Goal: Task Accomplishment & Management: Manage account settings

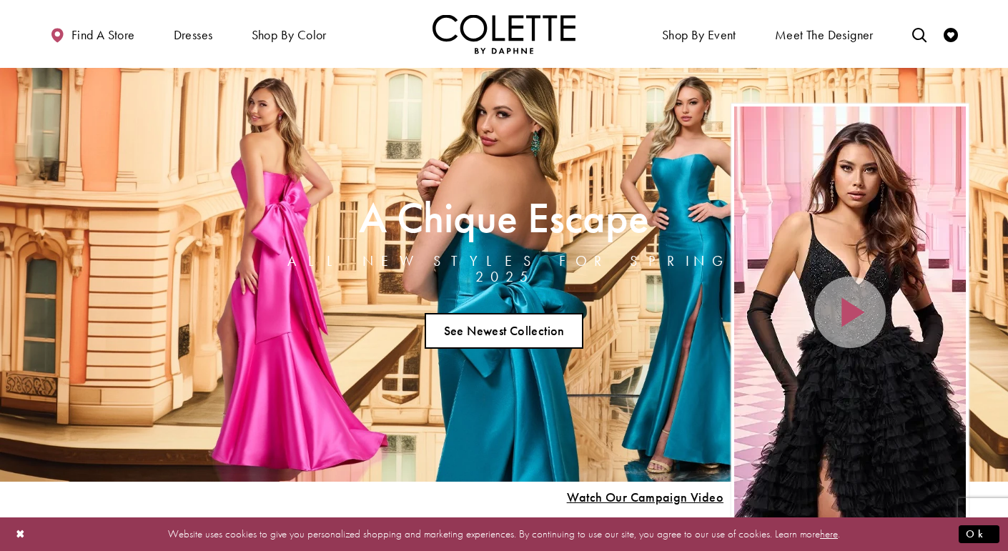
click at [521, 317] on link "See Newest Collection" at bounding box center [503, 331] width 159 height 36
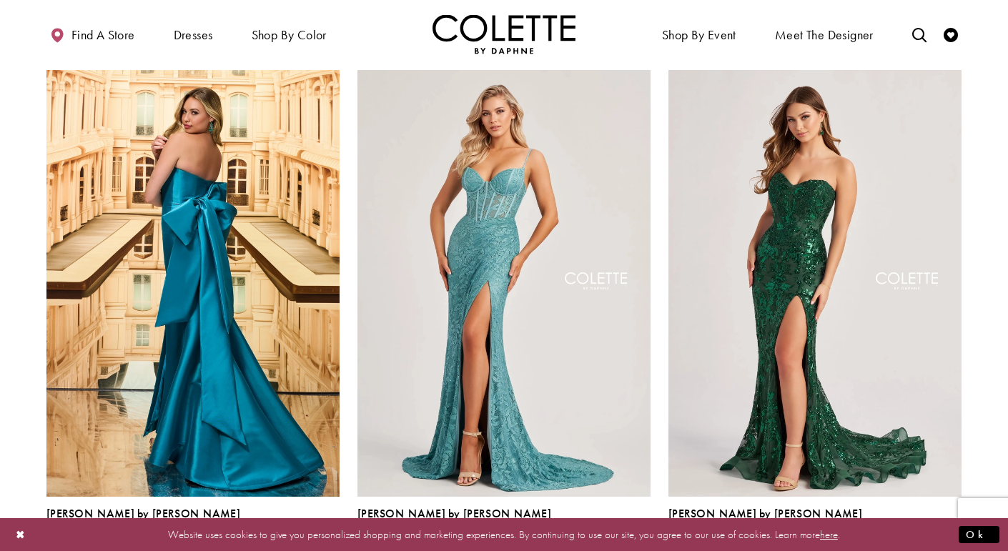
scroll to position [355, 0]
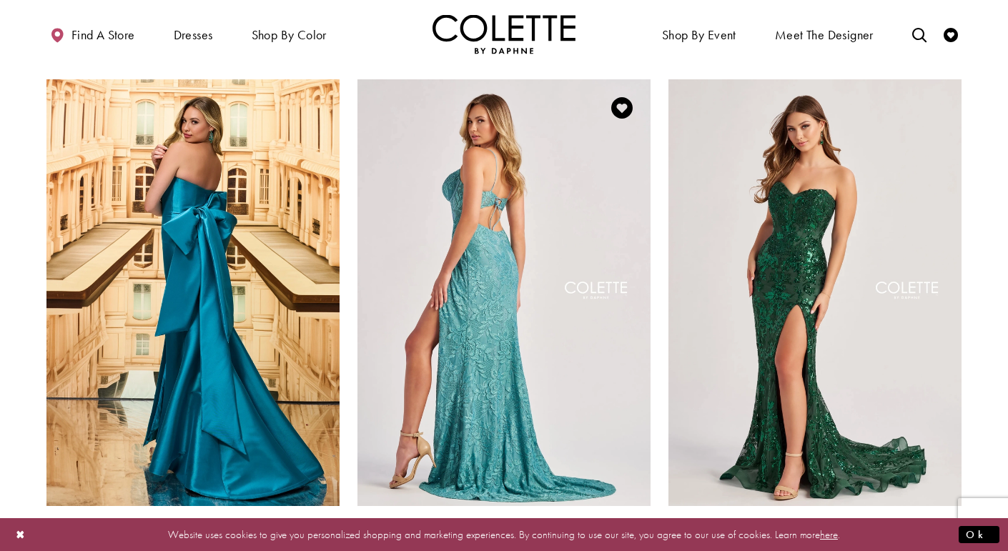
click at [512, 233] on img "Visit Colette by Daphne Style No. CL8405 Page" at bounding box center [503, 292] width 293 height 426
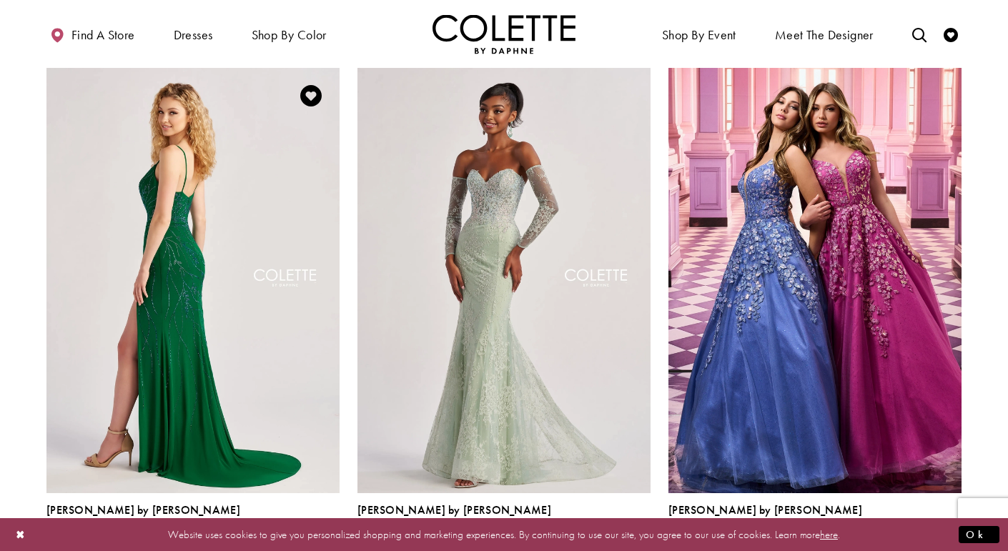
scroll to position [1426, 0]
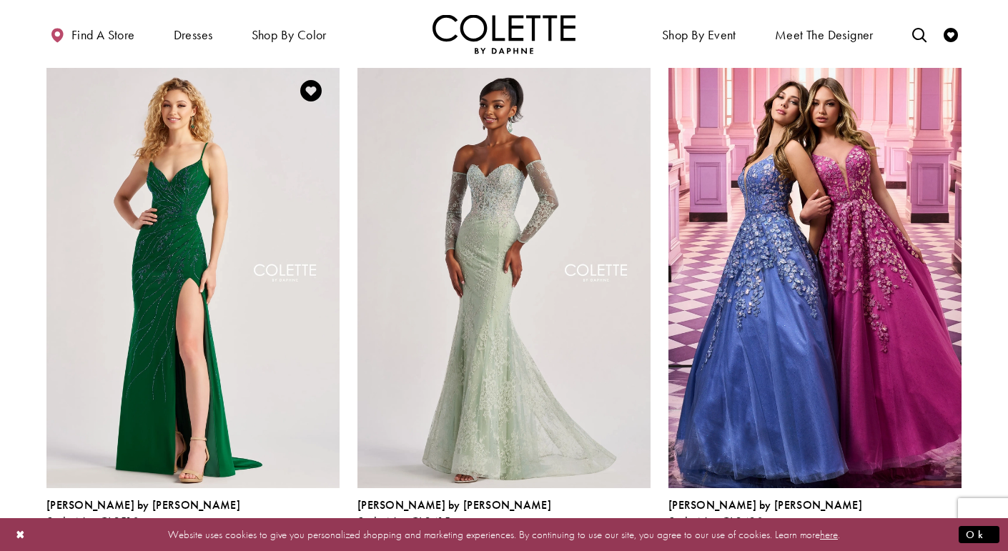
click at [332, 529] on span "Product List" at bounding box center [330, 537] width 17 height 17
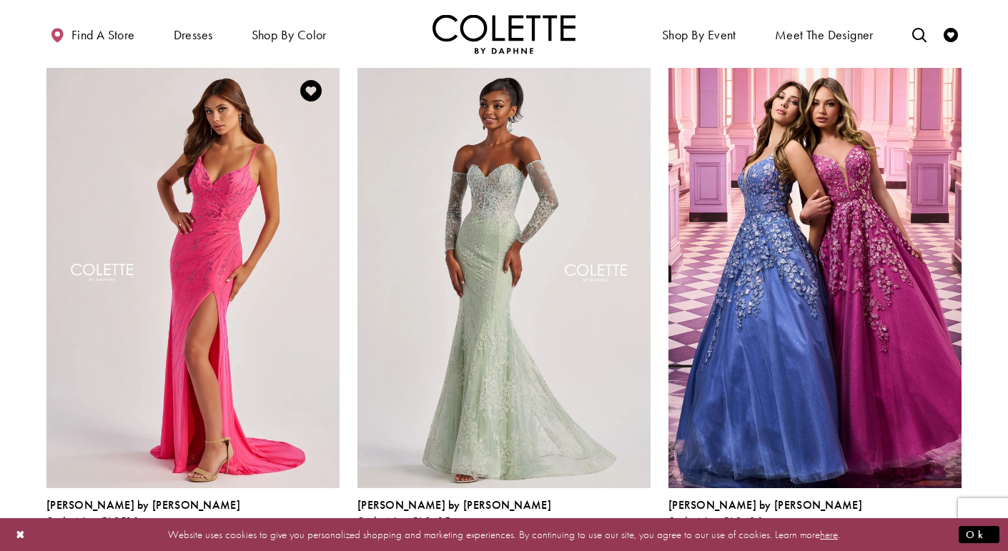
click at [315, 529] on span "Product List" at bounding box center [308, 537] width 17 height 17
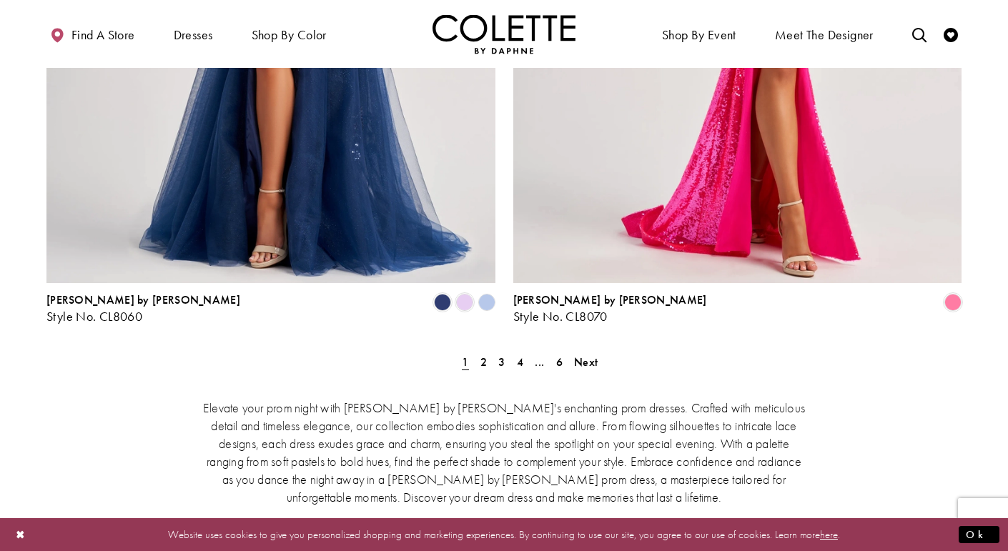
scroll to position [2907, 0]
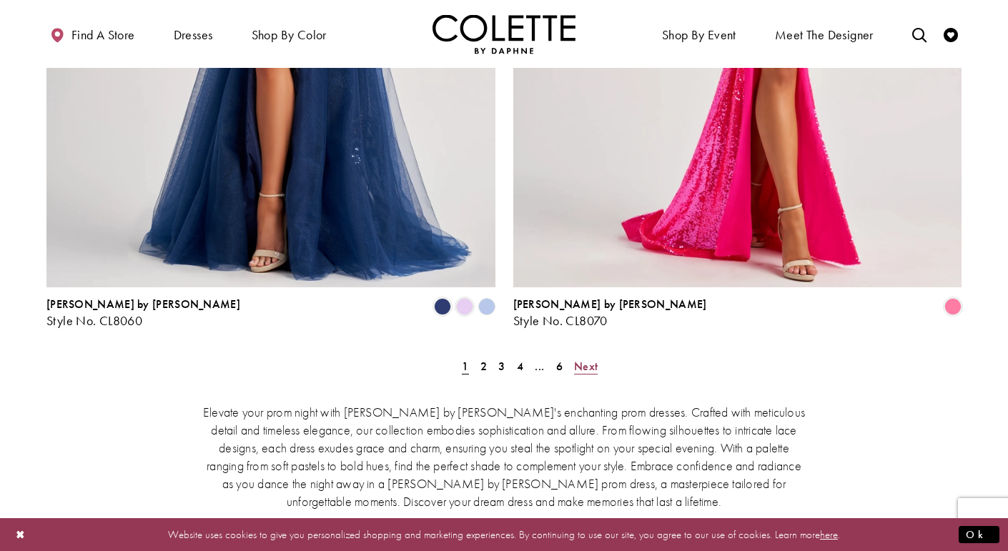
click at [587, 359] on span "Next" at bounding box center [586, 366] width 24 height 15
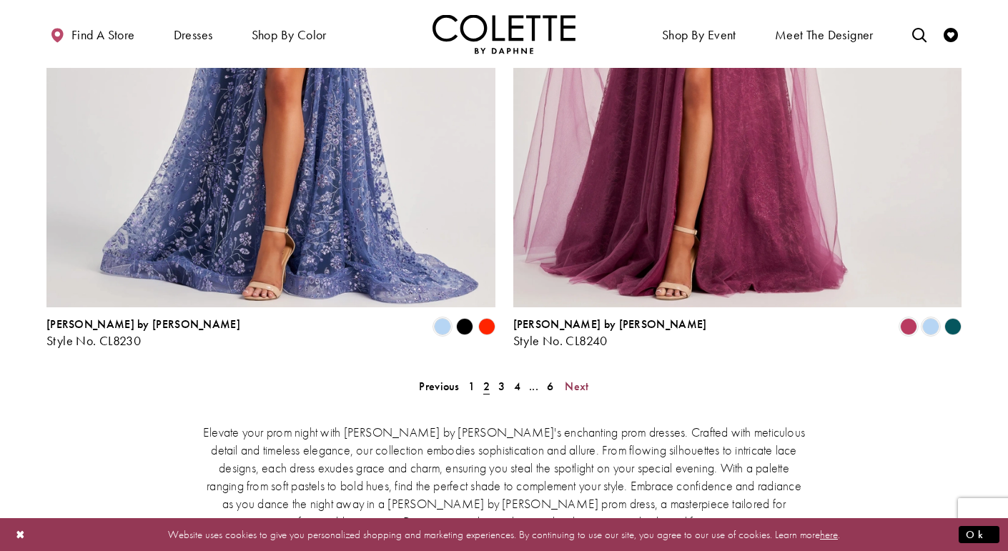
scroll to position [2880, 0]
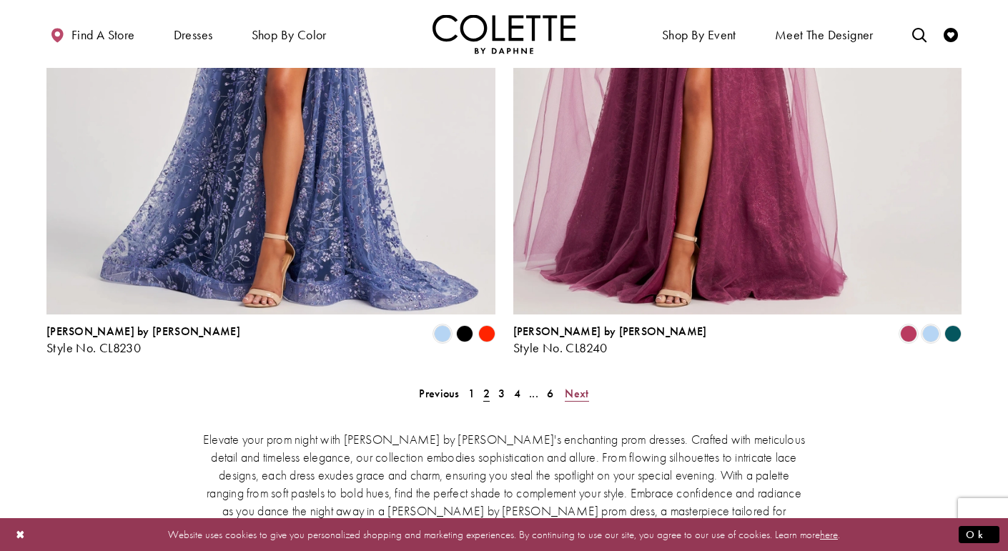
click at [575, 386] on span "Next" at bounding box center [577, 393] width 24 height 15
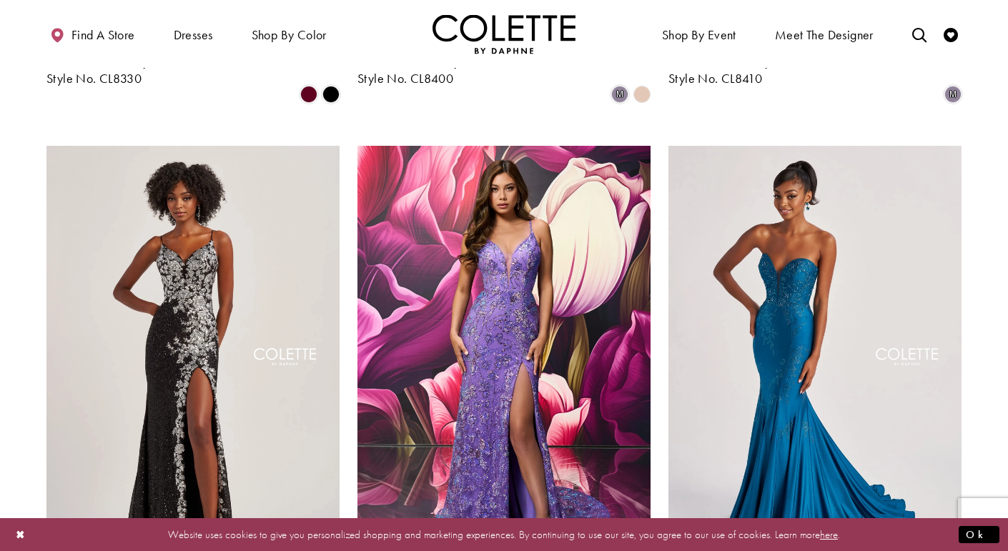
scroll to position [1865, 0]
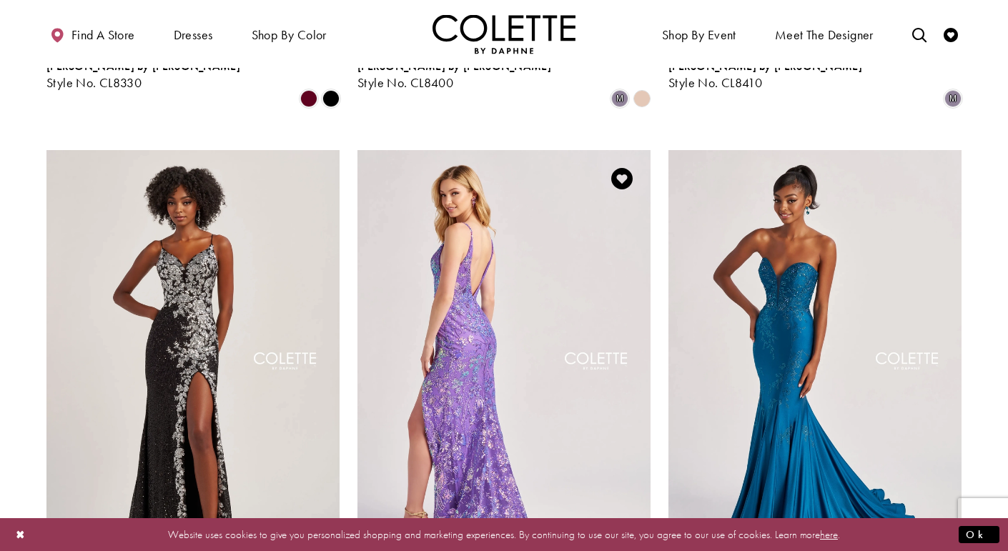
click at [537, 284] on img "Visit Colette by Daphne Style No. CL8430 Page" at bounding box center [503, 363] width 293 height 426
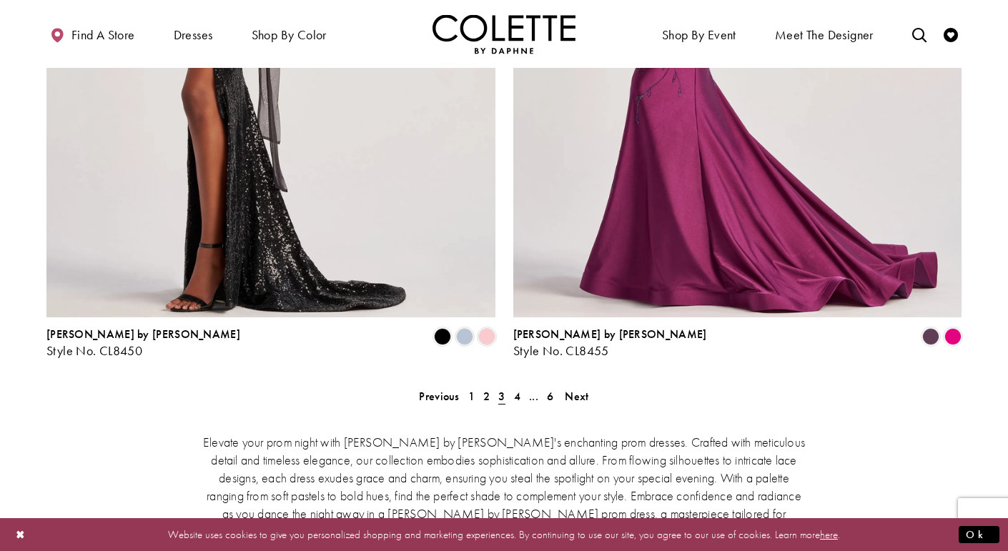
scroll to position [2868, 0]
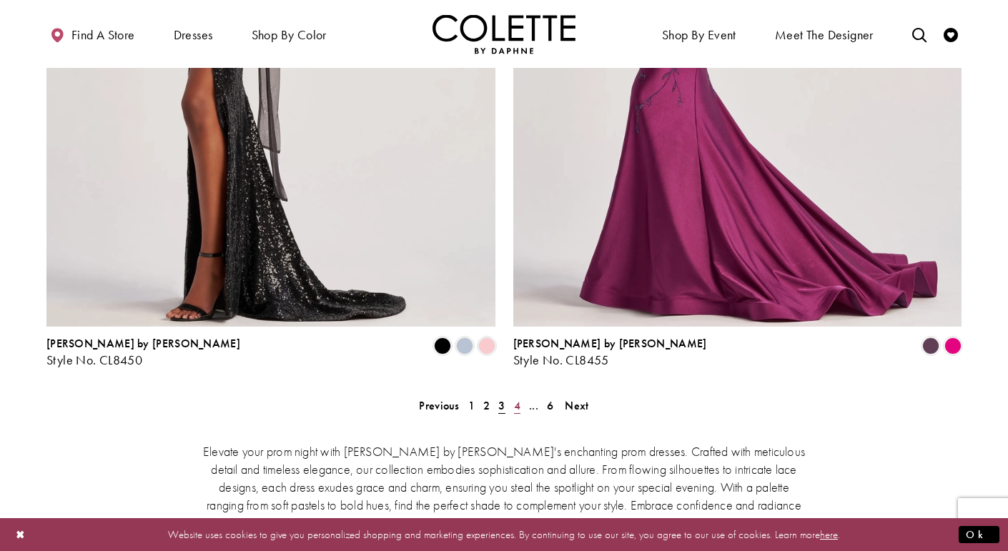
click at [514, 398] on span "4" at bounding box center [517, 405] width 6 height 15
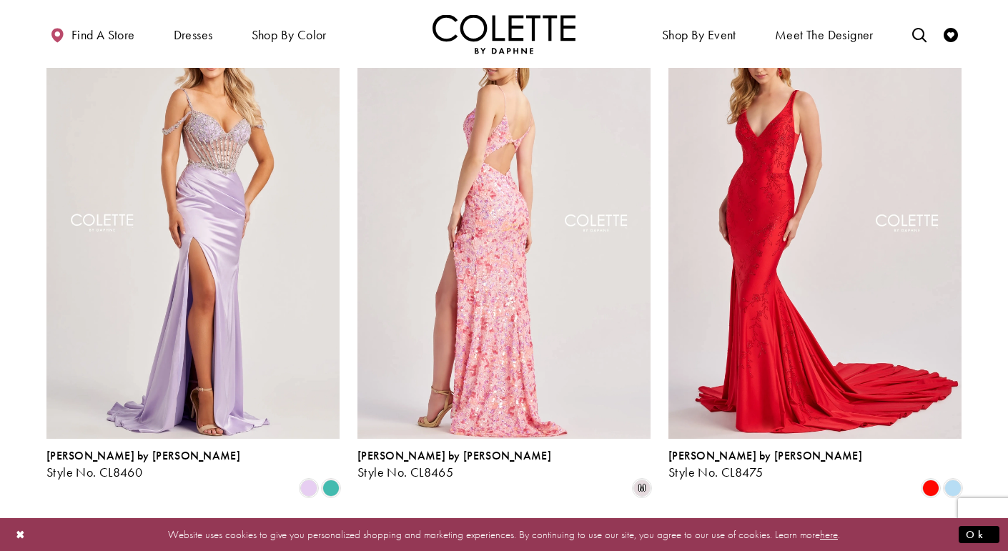
scroll to position [419, 0]
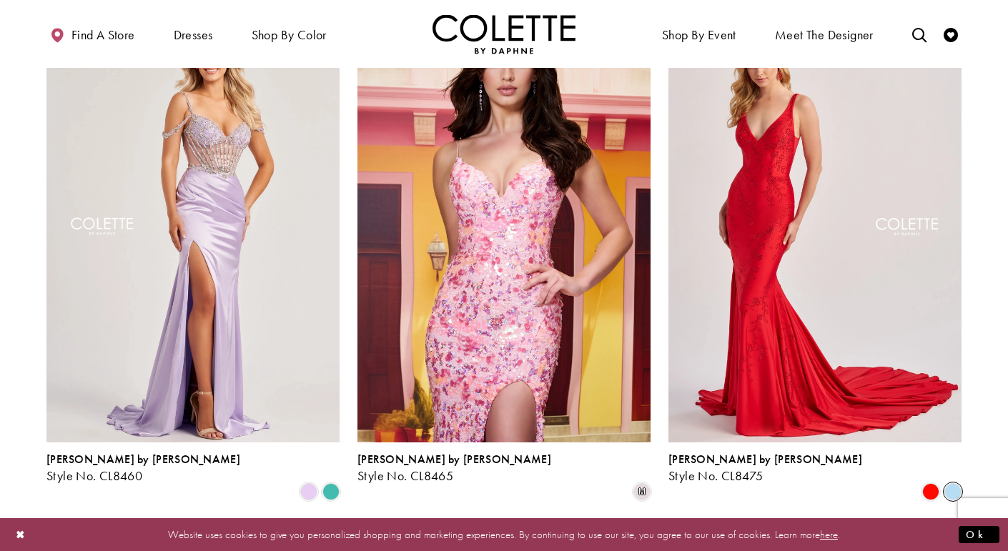
click at [944, 483] on span "Product List" at bounding box center [952, 491] width 17 height 17
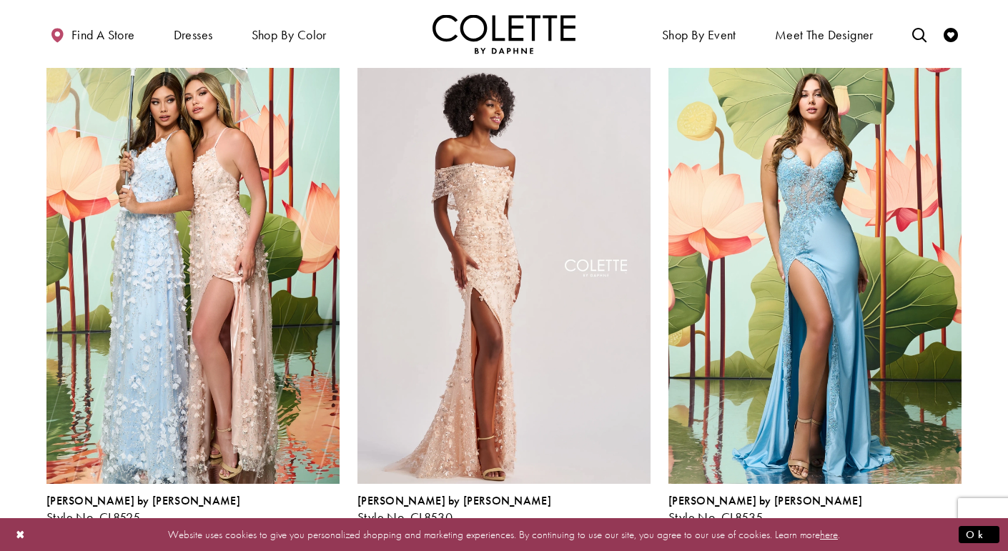
scroll to position [1952, 0]
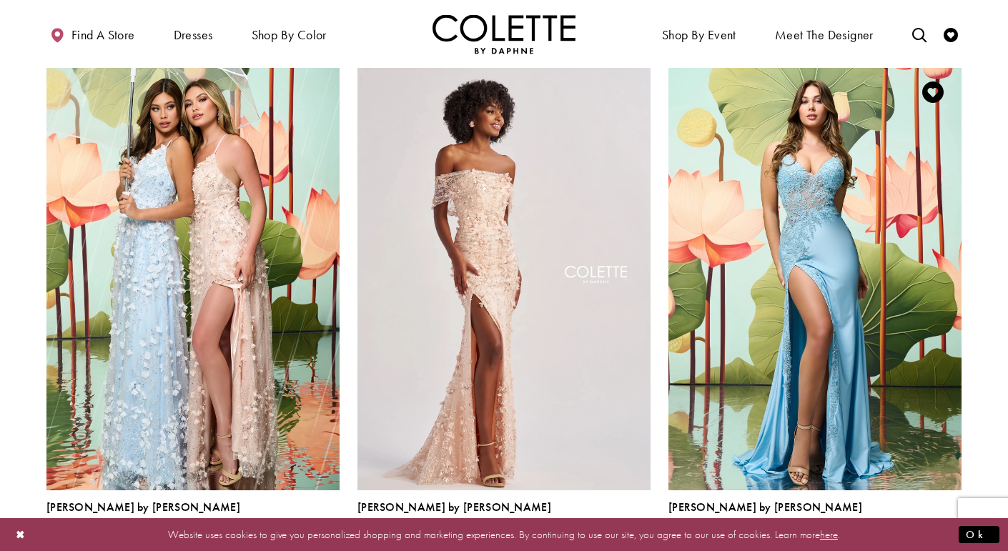
click at [930, 531] on span "Product List" at bounding box center [930, 539] width 17 height 17
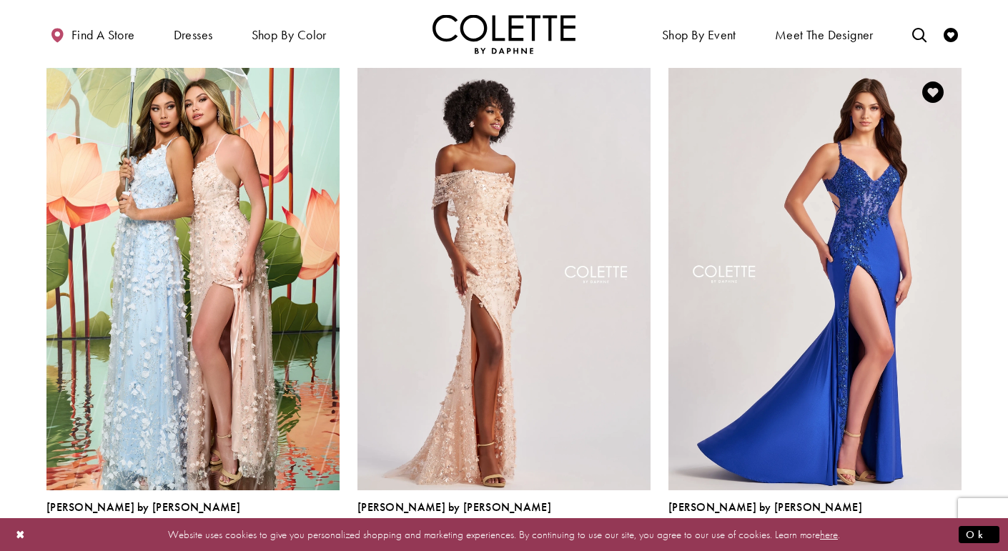
click at [960, 531] on span "Product List" at bounding box center [952, 539] width 17 height 17
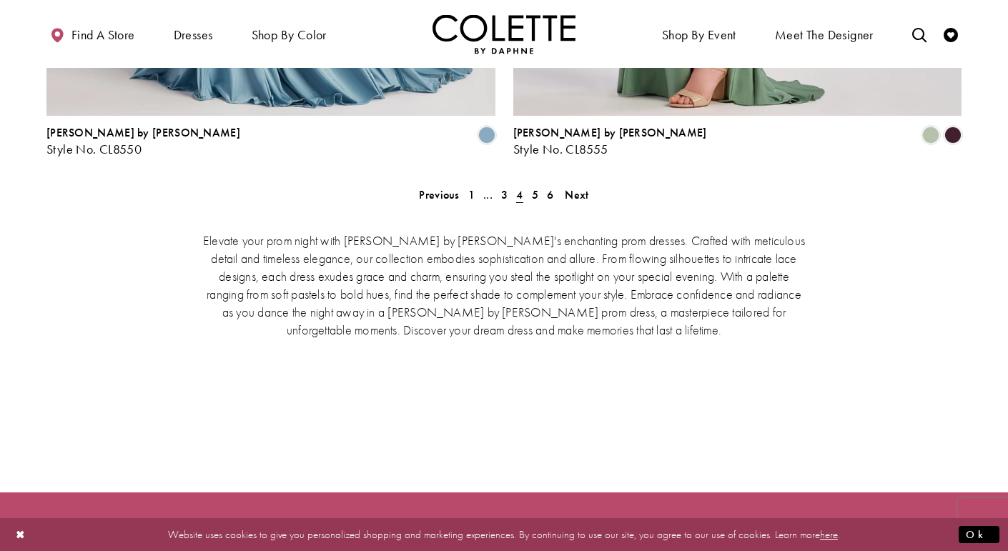
scroll to position [3075, 0]
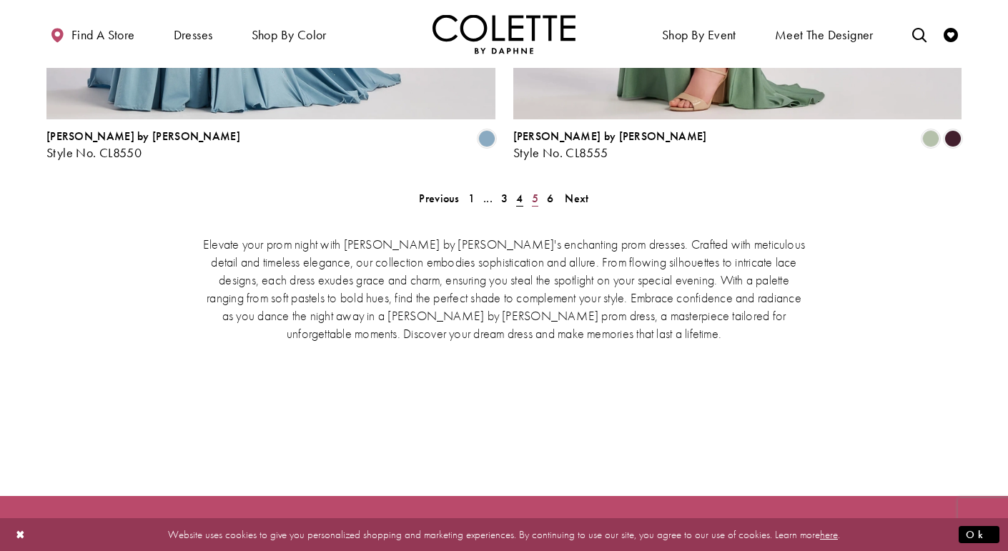
click at [535, 191] on span "5" at bounding box center [535, 198] width 6 height 15
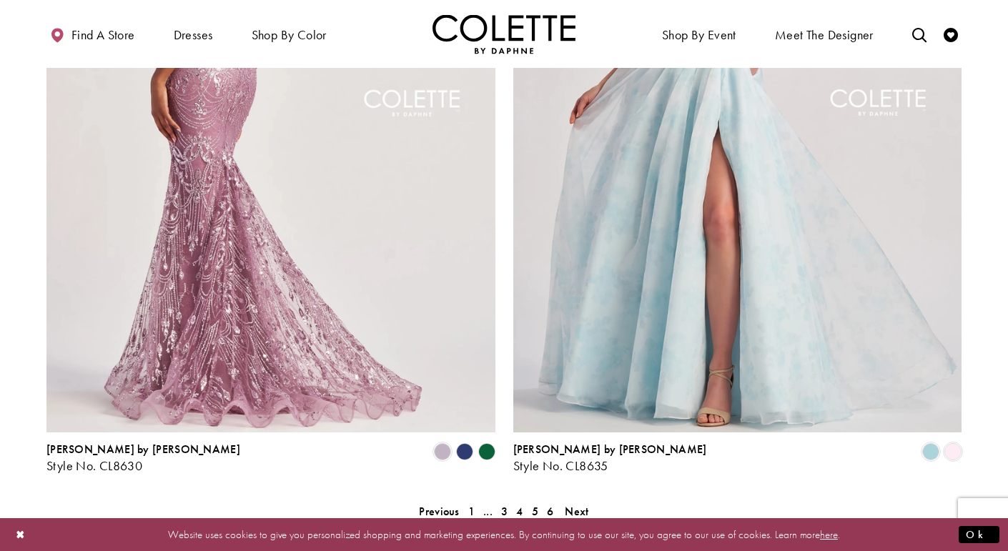
scroll to position [2769, 0]
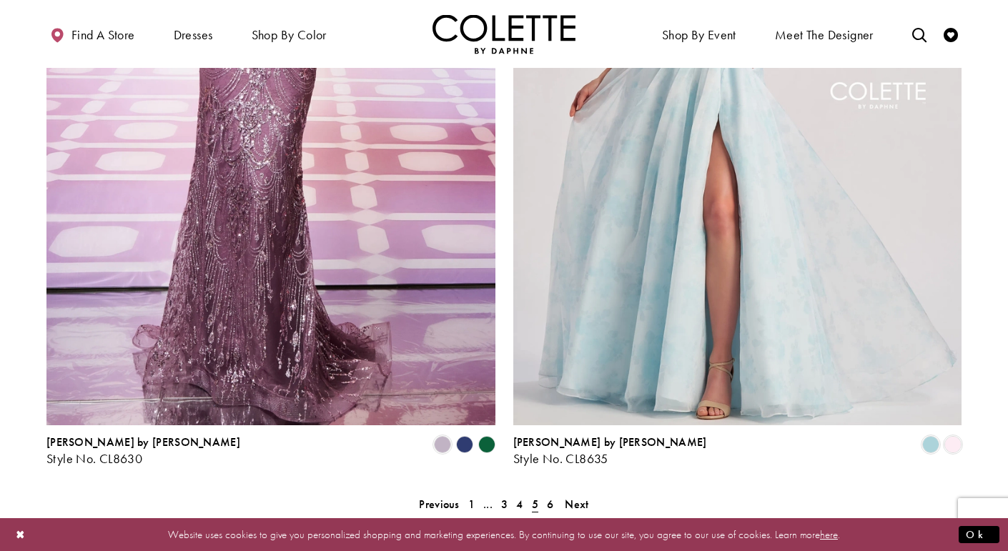
click at [459, 434] on polygon "Product List" at bounding box center [464, 445] width 22 height 22
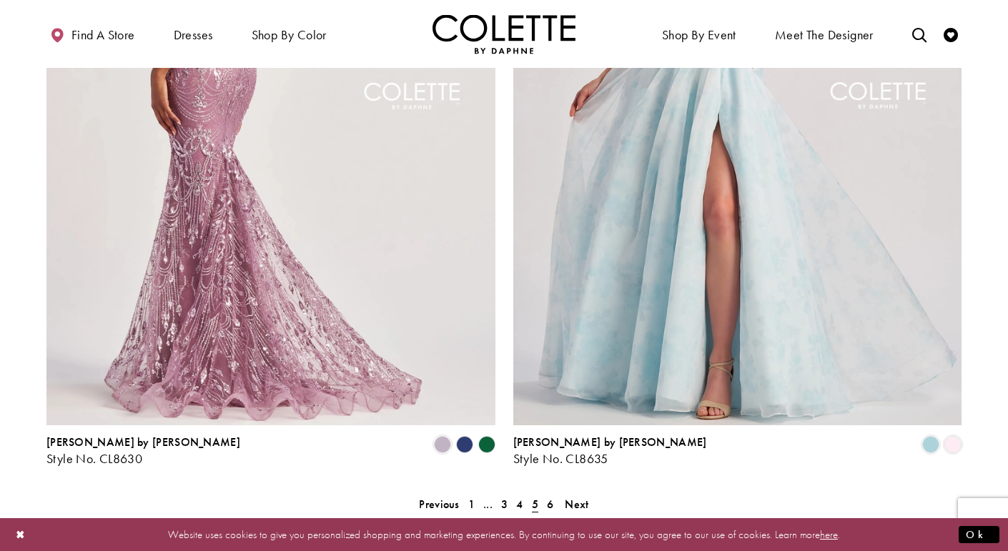
click at [402, 238] on img "Visit Colette by Daphne Style No. CL8630 Page" at bounding box center [270, 99] width 449 height 652
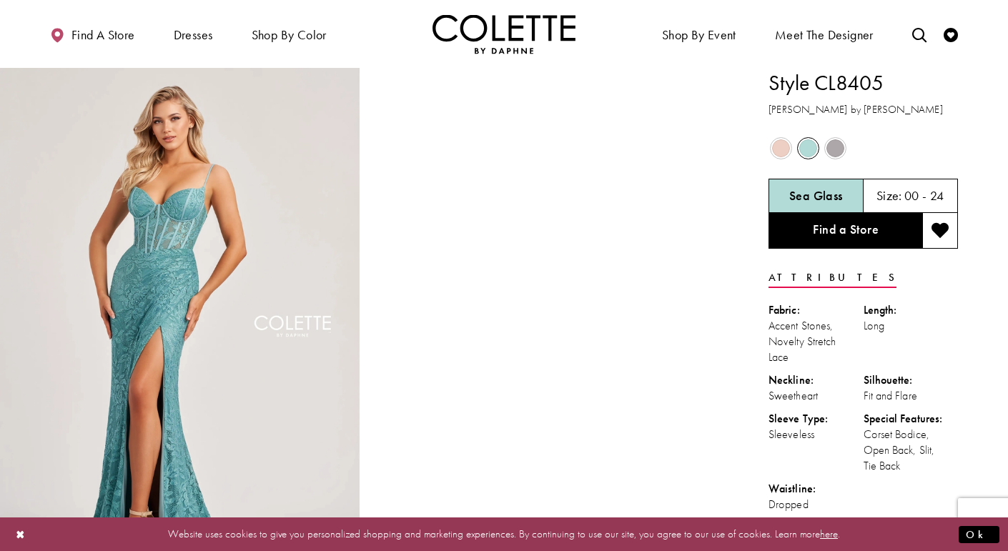
click at [837, 154] on span "Product color controls state depends on size chosen" at bounding box center [835, 148] width 18 height 18
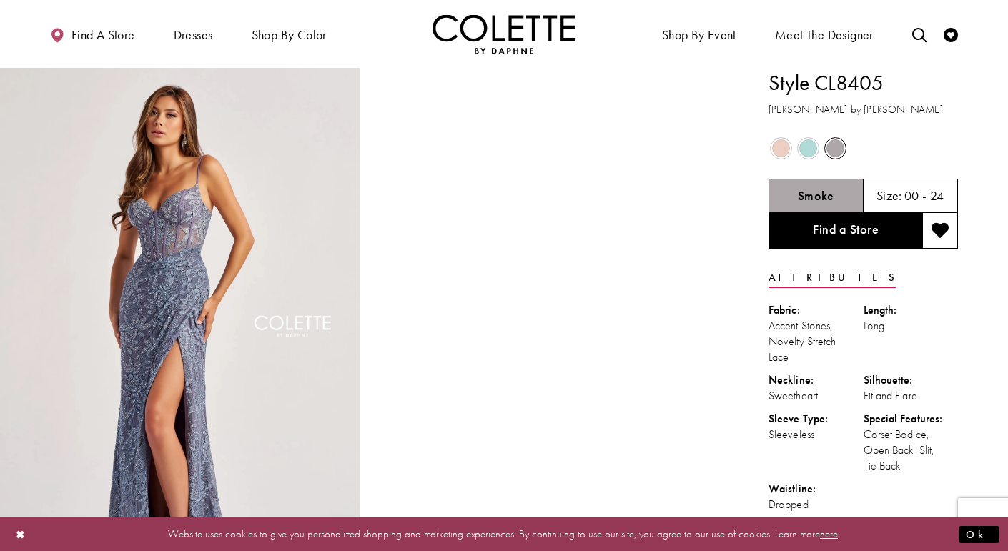
click at [837, 154] on span "Product color controls state depends on size chosen" at bounding box center [835, 148] width 18 height 18
click at [950, 37] on icon "Check Wishlist" at bounding box center [950, 35] width 14 height 14
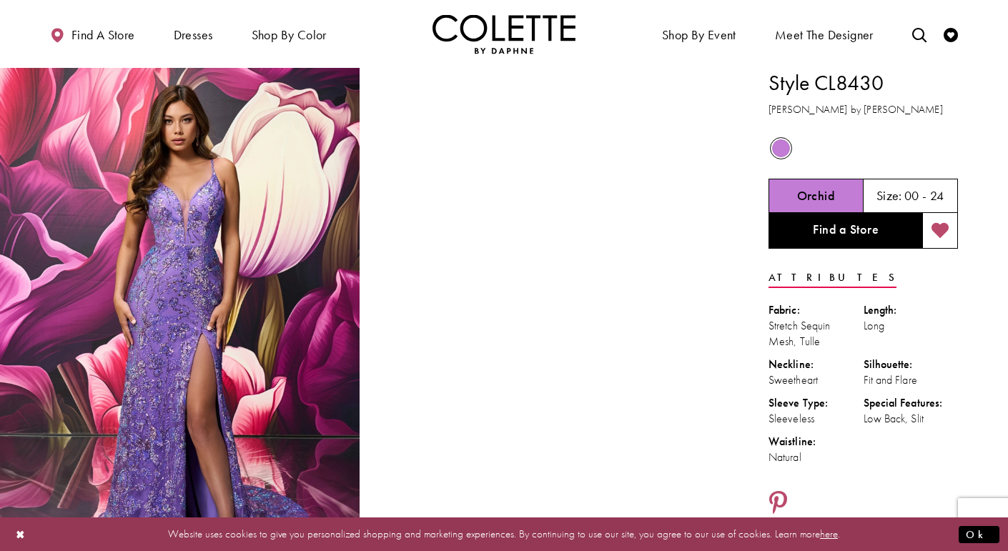
click at [929, 233] on button "Add to wishlist" at bounding box center [940, 231] width 36 height 36
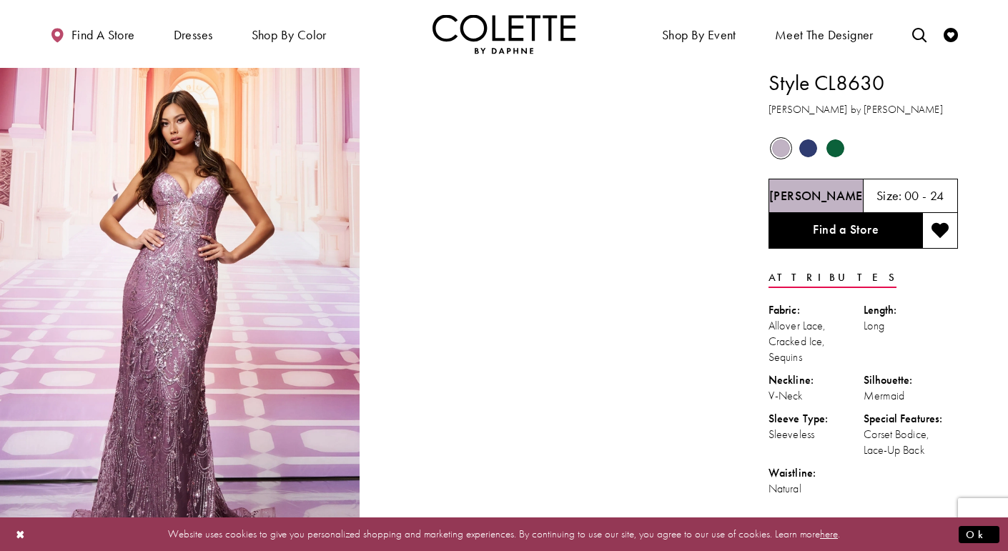
click at [804, 151] on span "Product color controls state depends on size chosen" at bounding box center [808, 148] width 18 height 18
click at [835, 148] on span "Product color controls state depends on size chosen" at bounding box center [835, 148] width 18 height 18
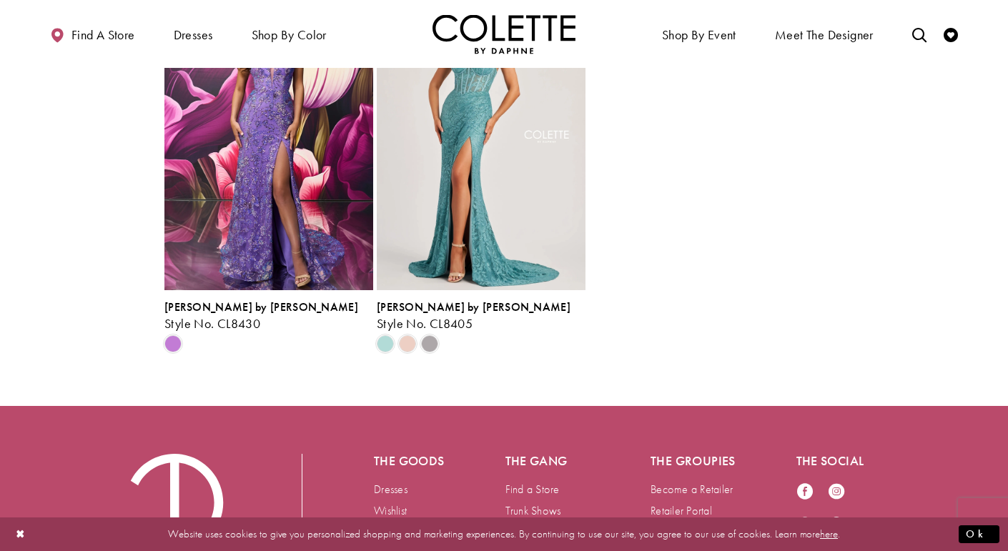
scroll to position [2309, 0]
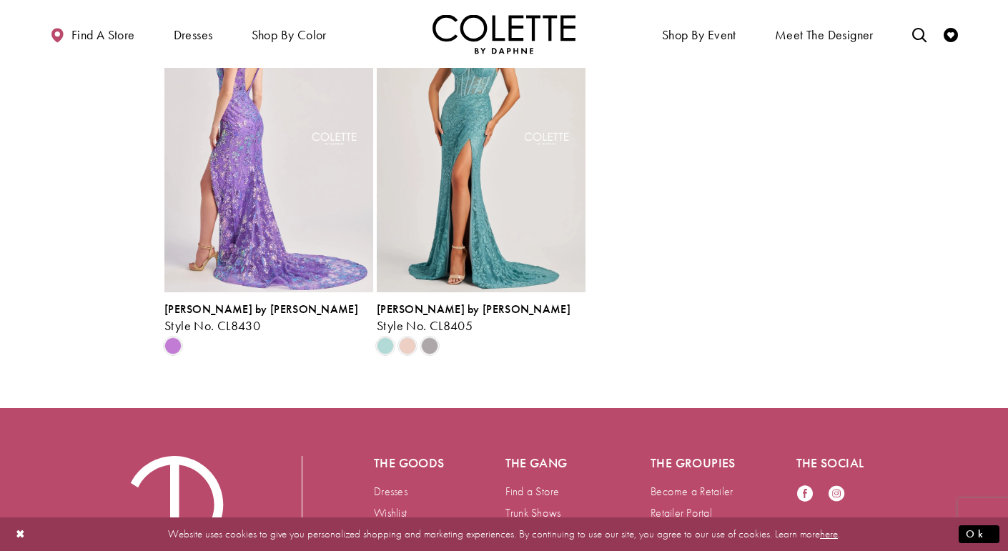
click at [323, 219] on img "Visit Colette by Daphne Style No. CL8430 Page" at bounding box center [268, 141] width 209 height 304
